Goal: Task Accomplishment & Management: Manage account settings

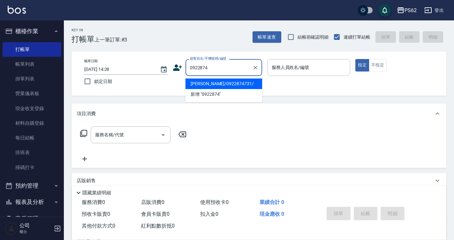
type input "[PERSON_NAME]/0922874731/"
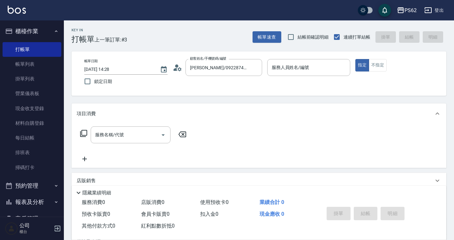
click at [177, 69] on icon at bounding box center [178, 68] width 10 height 10
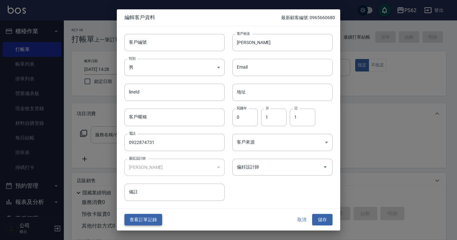
click at [145, 218] on button "查看訂單記錄" at bounding box center [144, 220] width 38 height 12
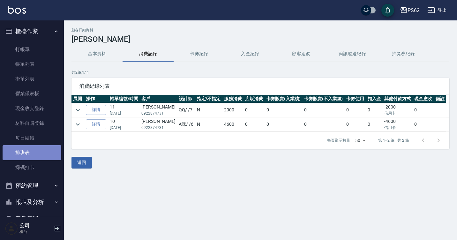
click at [39, 153] on link "排班表" at bounding box center [32, 152] width 59 height 15
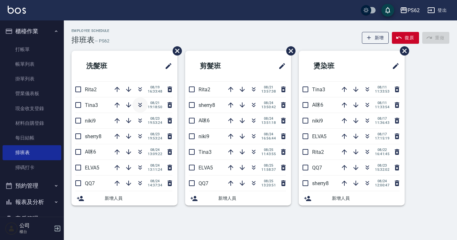
click at [139, 102] on icon "button" at bounding box center [140, 105] width 8 height 8
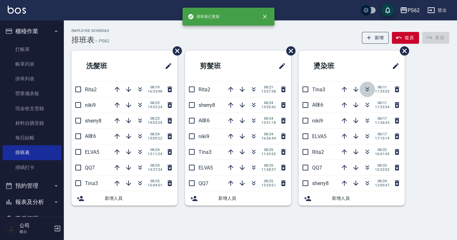
click at [364, 86] on icon "button" at bounding box center [368, 90] width 8 height 8
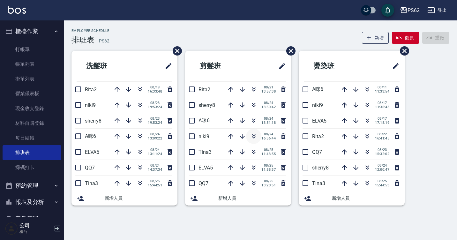
click at [253, 135] on icon "button" at bounding box center [254, 135] width 4 height 2
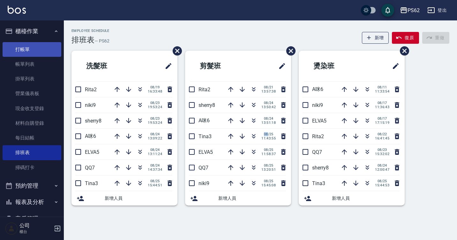
click at [46, 50] on link "打帳單" at bounding box center [32, 49] width 59 height 15
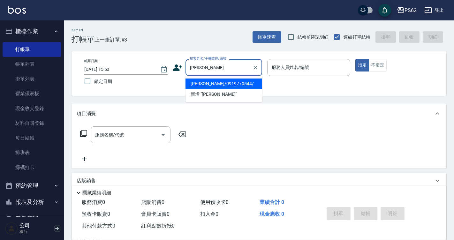
type input "[PERSON_NAME]/0919770544/"
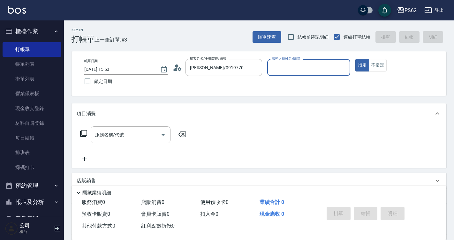
type input "[PERSON_NAME]-2"
click at [355, 59] on button "指定" at bounding box center [362, 65] width 14 height 12
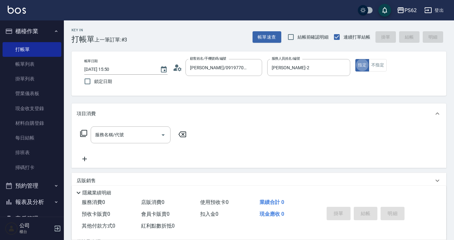
type button "true"
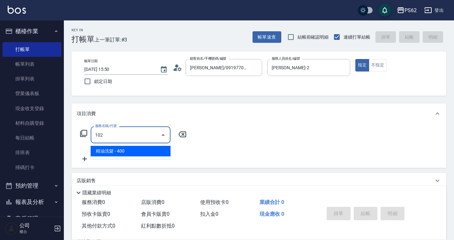
type input "精油洗髮(102)"
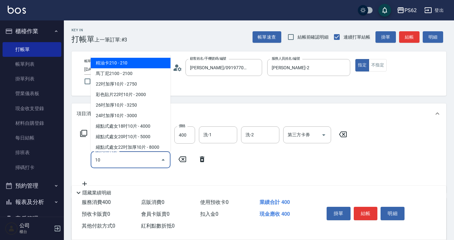
type input "105"
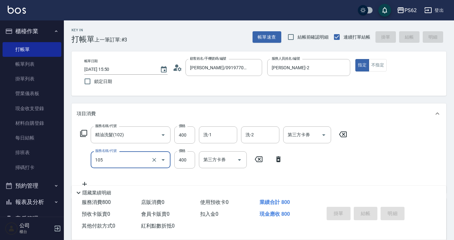
type input "[DATE] 15:51"
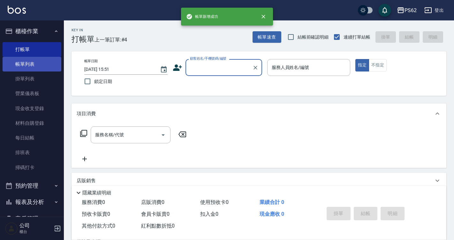
click at [40, 70] on link "帳單列表" at bounding box center [32, 64] width 59 height 15
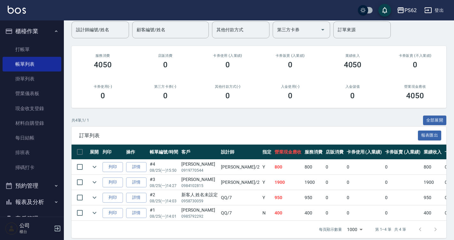
scroll to position [63, 0]
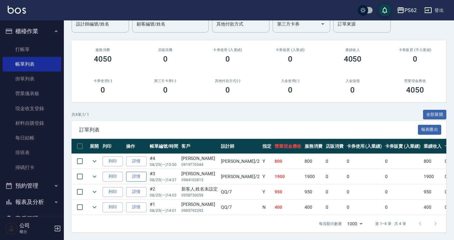
click at [141, 172] on link "詳情" at bounding box center [136, 177] width 20 height 10
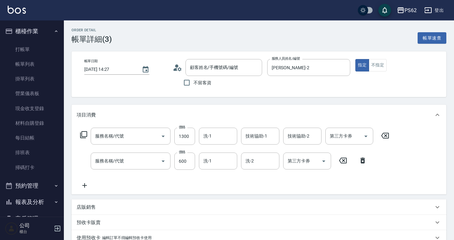
type input "[DATE] 14:27"
type input "[PERSON_NAME]-2"
type input "鉑金護髮(0425)"
type input "去角質(555)"
type input "[PERSON_NAME]/0984102815/"
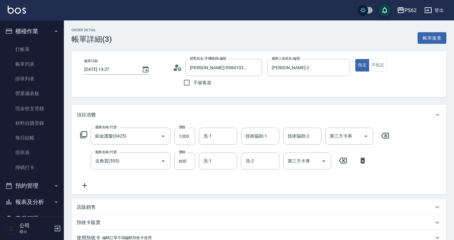
click at [86, 185] on icon at bounding box center [85, 186] width 16 height 8
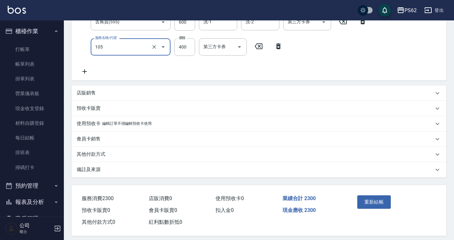
scroll to position [146, 0]
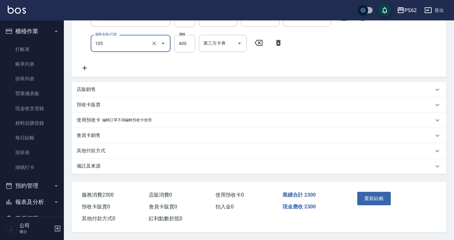
type input "A級單剪400(105)"
click at [93, 149] on p "其他付款方式" at bounding box center [91, 151] width 29 height 7
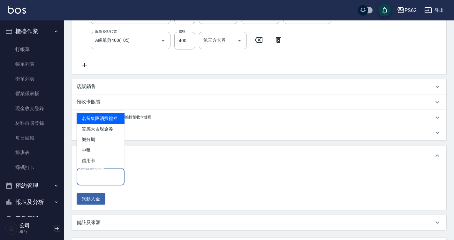
click at [93, 174] on input "其他付款方式" at bounding box center [101, 176] width 42 height 11
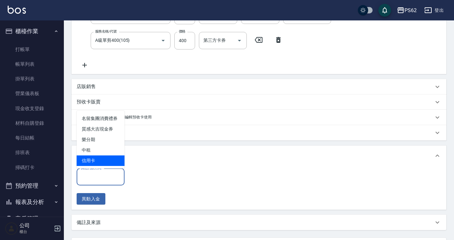
click at [96, 162] on span "信用卡" at bounding box center [101, 161] width 48 height 11
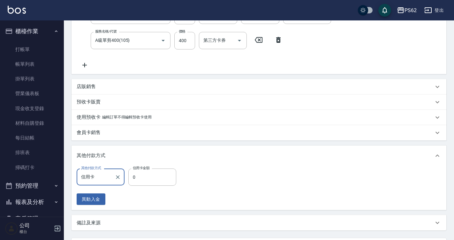
type input "信用卡"
click at [138, 175] on input "0" at bounding box center [152, 177] width 48 height 17
type input "2300"
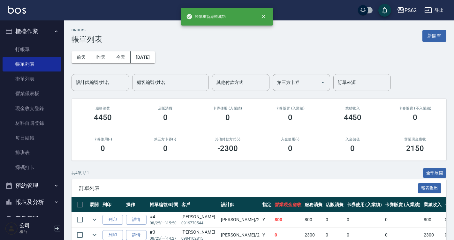
click at [105, 91] on div "ORDERS 帳單列表 新開單 [DATE] [DATE] [DATE] [DATE] 設計師編號/姓名 設計師編號/姓名 顧客編號/姓名 顧客編號/姓名 其…" at bounding box center [259, 159] width 390 height 278
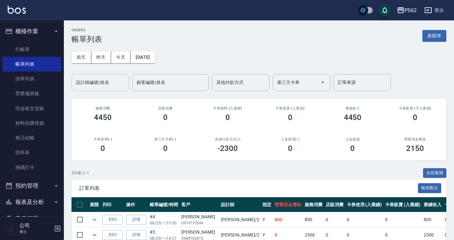
click at [102, 88] on div "設計師編號/姓名" at bounding box center [100, 82] width 57 height 17
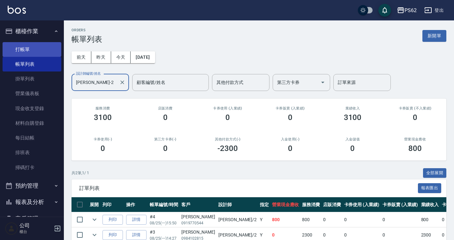
type input "[PERSON_NAME]-2"
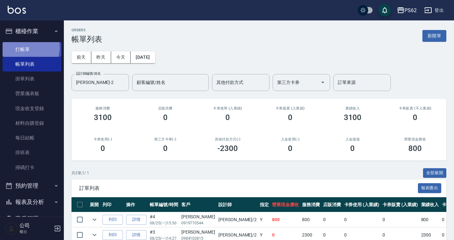
click at [25, 47] on link "打帳單" at bounding box center [32, 49] width 59 height 15
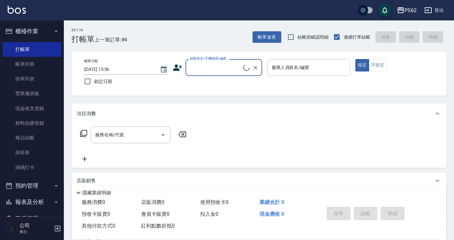
click at [194, 66] on input "顧客姓名/手機號碼/編號" at bounding box center [215, 67] width 55 height 11
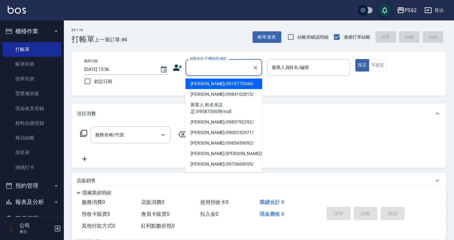
click at [179, 71] on icon at bounding box center [177, 68] width 9 height 6
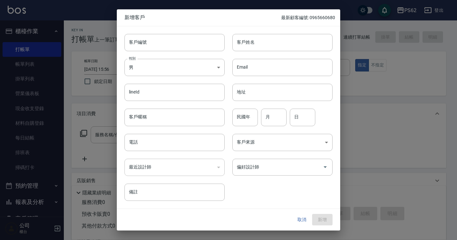
click at [96, 104] on div at bounding box center [228, 120] width 457 height 240
click at [306, 221] on button "取消" at bounding box center [302, 220] width 20 height 12
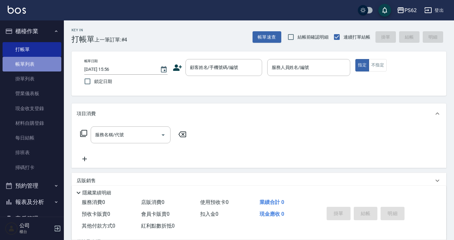
click at [38, 69] on link "帳單列表" at bounding box center [32, 64] width 59 height 15
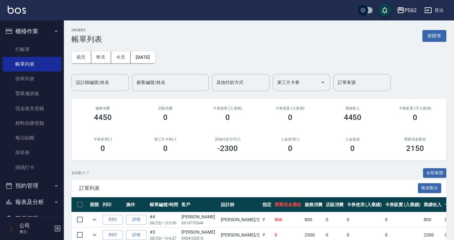
click at [155, 58] on button "[DATE]" at bounding box center [143, 57] width 24 height 12
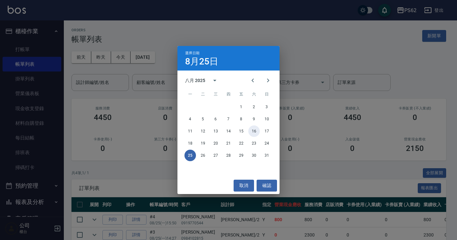
click at [253, 130] on button "16" at bounding box center [253, 131] width 11 height 11
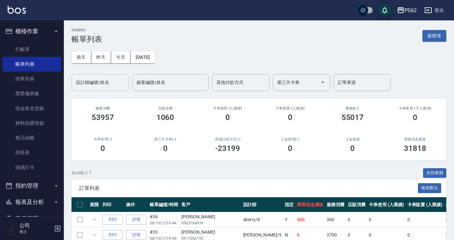
click at [114, 85] on input "設計師編號/姓名" at bounding box center [100, 82] width 52 height 11
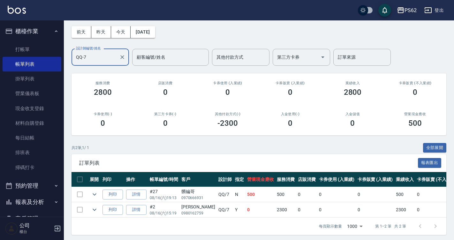
scroll to position [33, 0]
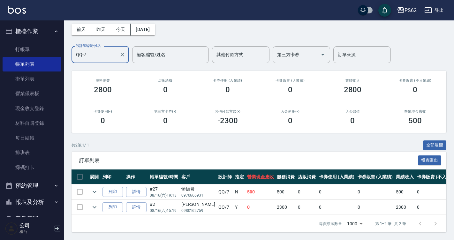
type input "QQ-7"
click at [190, 202] on div "[PERSON_NAME]" at bounding box center [198, 204] width 34 height 7
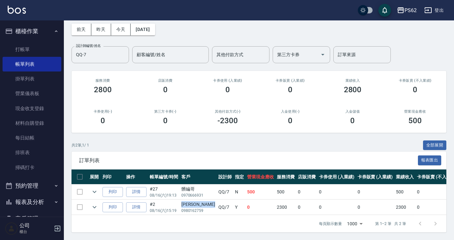
click at [190, 202] on div "[PERSON_NAME]" at bounding box center [198, 204] width 34 height 7
click at [217, 208] on td "QQ /7" at bounding box center [225, 207] width 17 height 15
